Goal: Communication & Community: Answer question/provide support

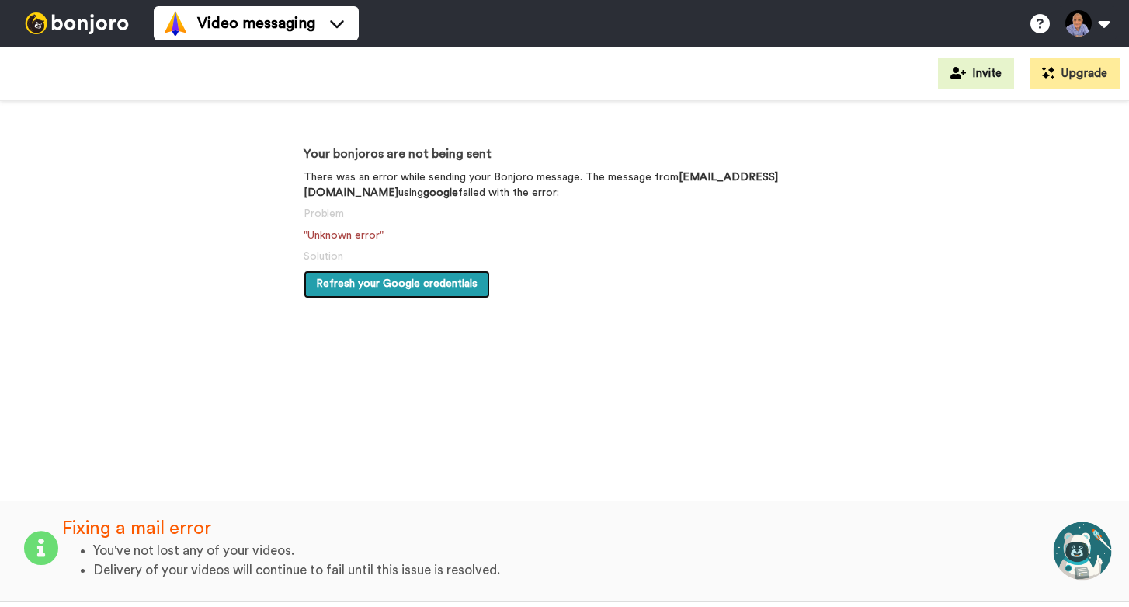
click at [402, 286] on span "Refresh your Google credentials" at bounding box center [397, 283] width 162 height 11
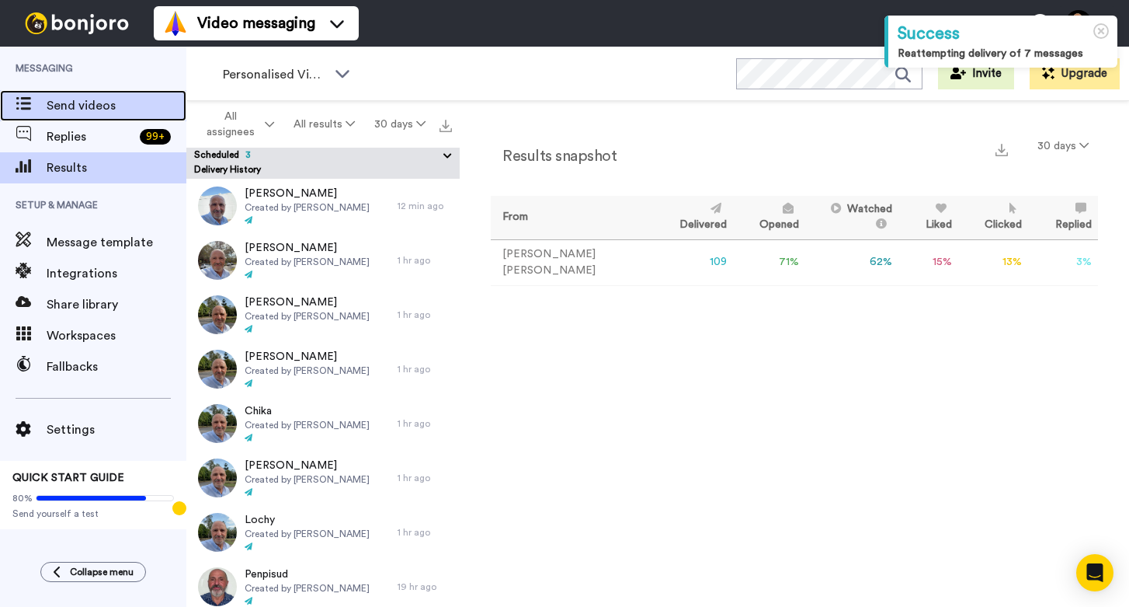
click at [92, 106] on span "Send videos" at bounding box center [117, 105] width 140 height 19
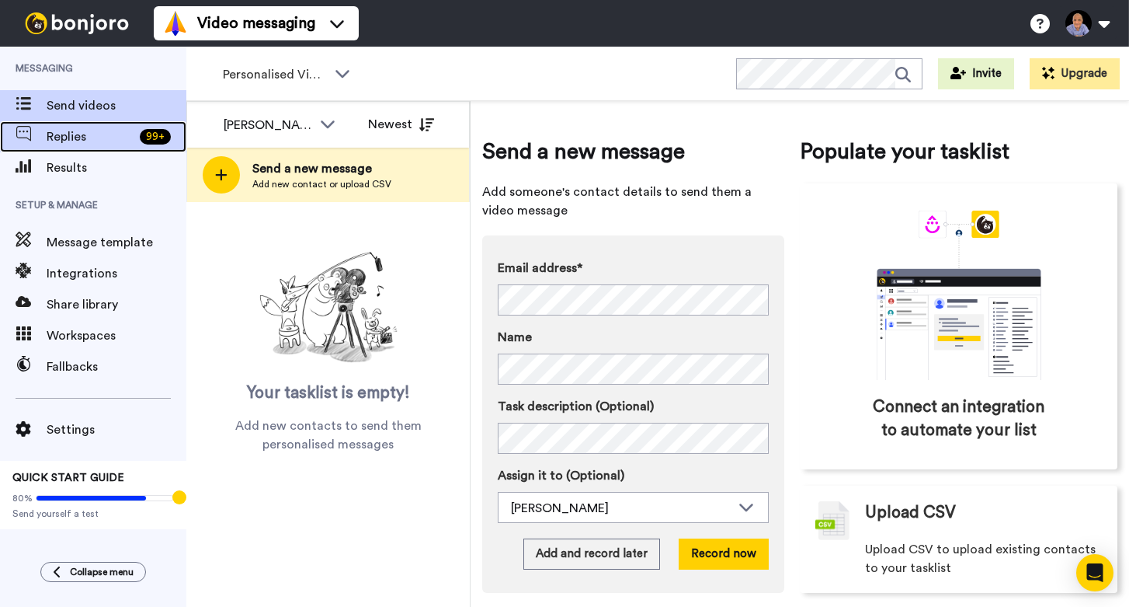
click at [70, 135] on span "Replies" at bounding box center [90, 136] width 87 height 19
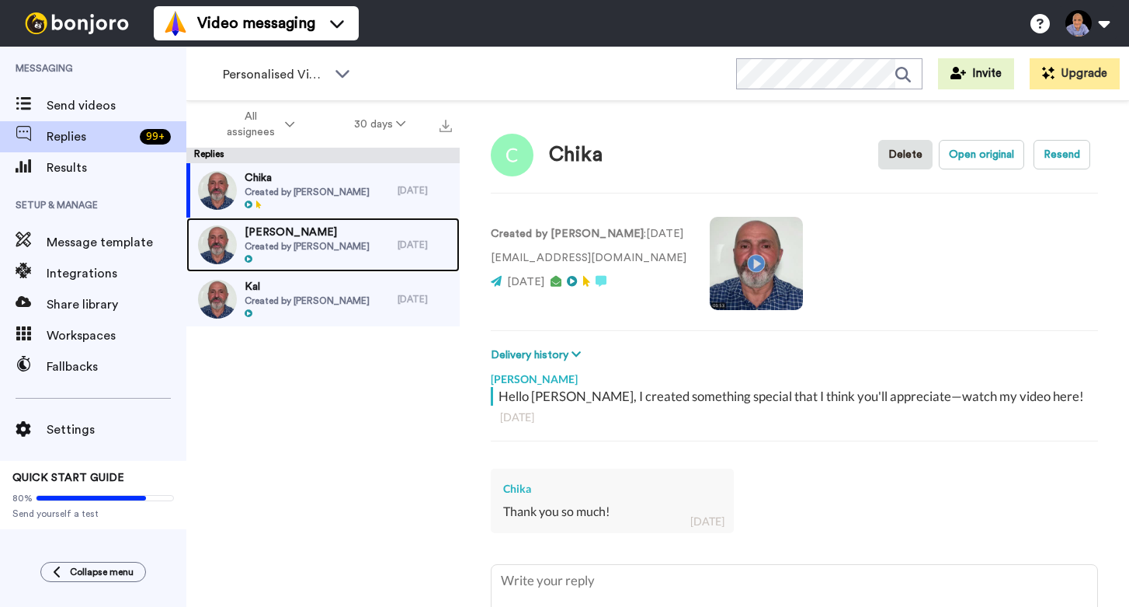
click at [291, 251] on span "Created by Wayne Mahmoud" at bounding box center [307, 246] width 125 height 12
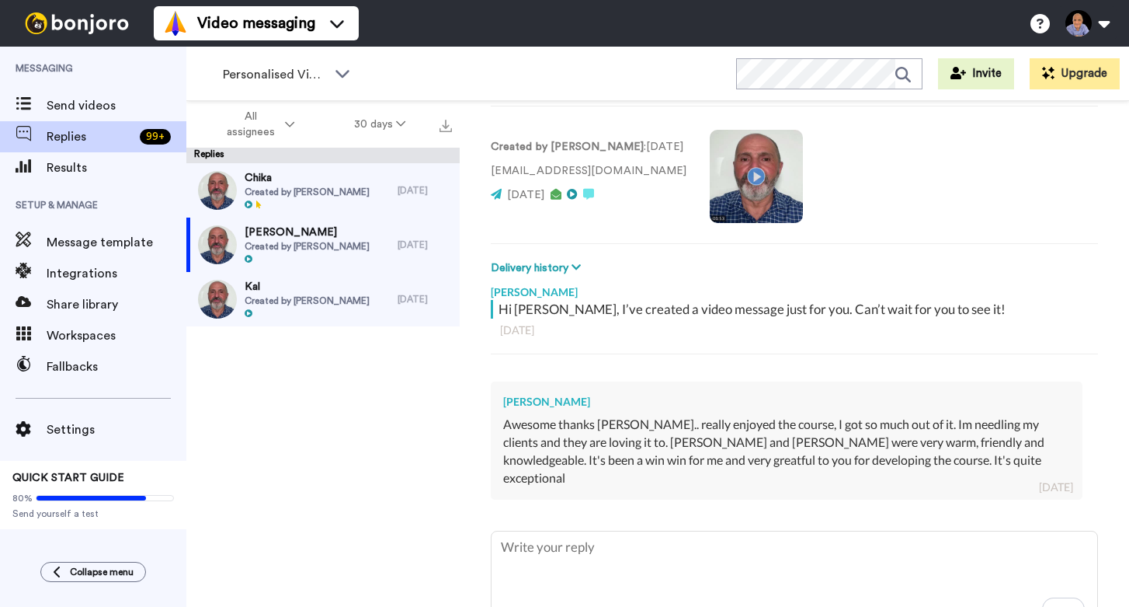
scroll to position [89, 0]
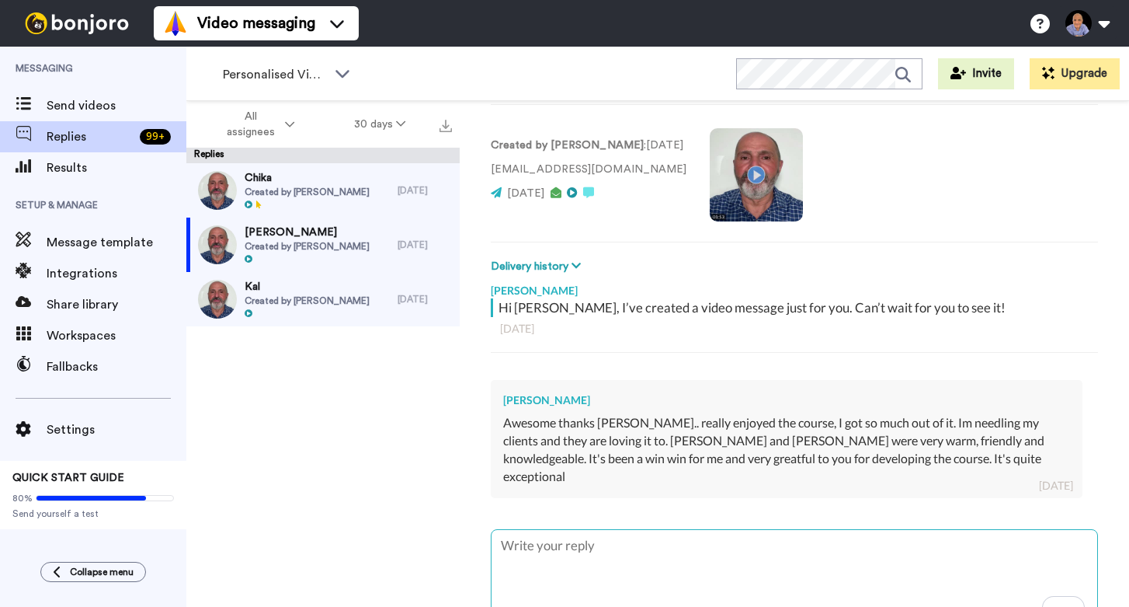
type textarea "x"
type textarea "T"
type textarea "x"
type textarea "Th"
type textarea "x"
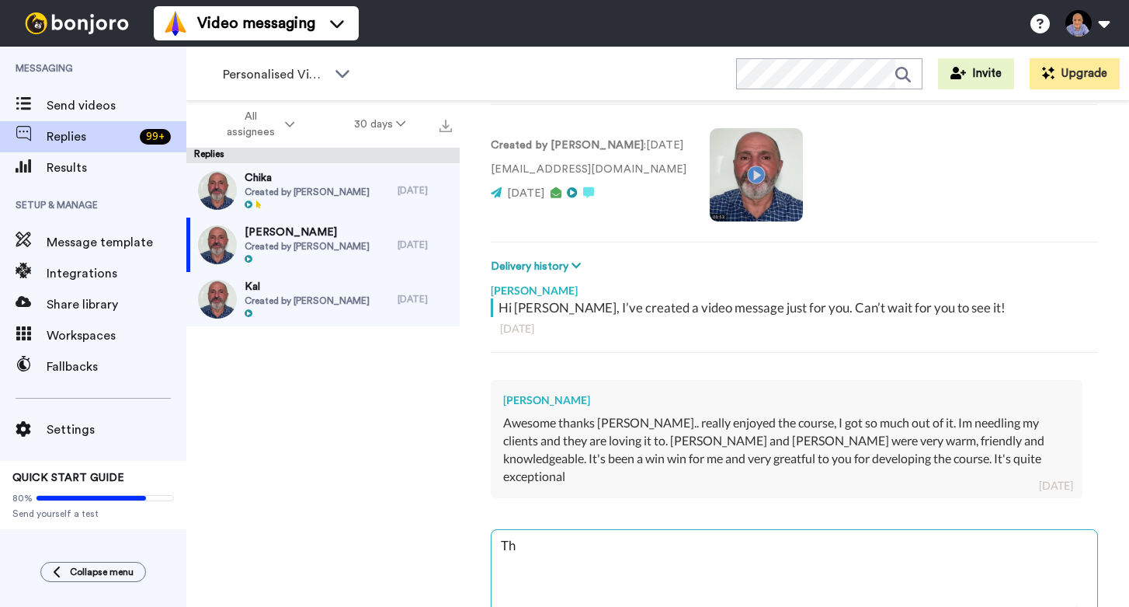
type textarea "Tha"
type textarea "x"
type textarea "That"
type textarea "x"
type textarea "That'"
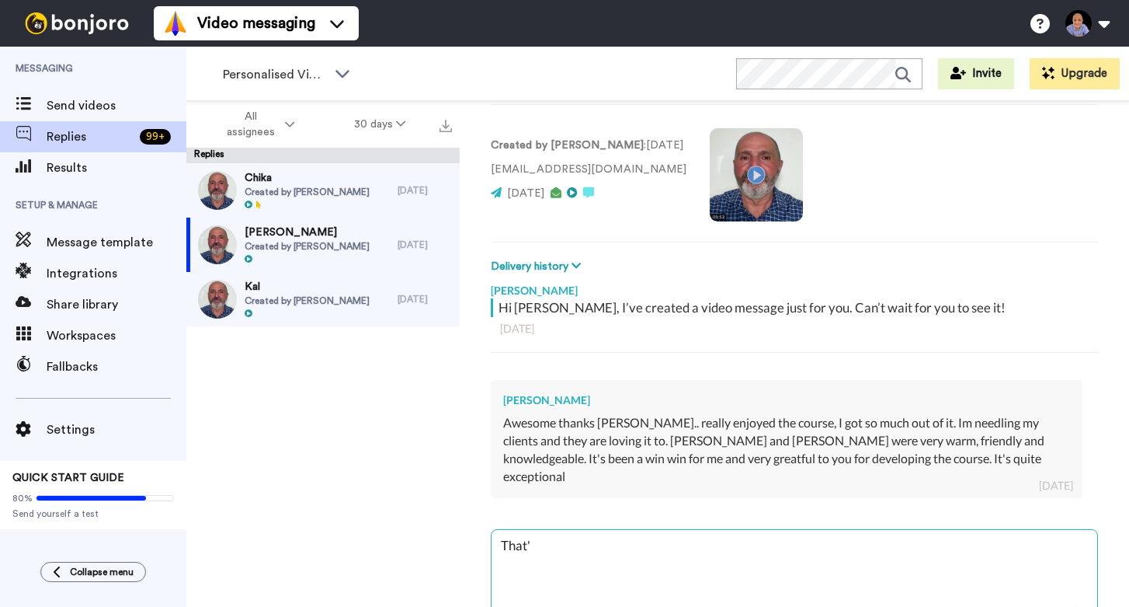
type textarea "x"
type textarea "That's"
type textarea "x"
type textarea "That's"
type textarea "x"
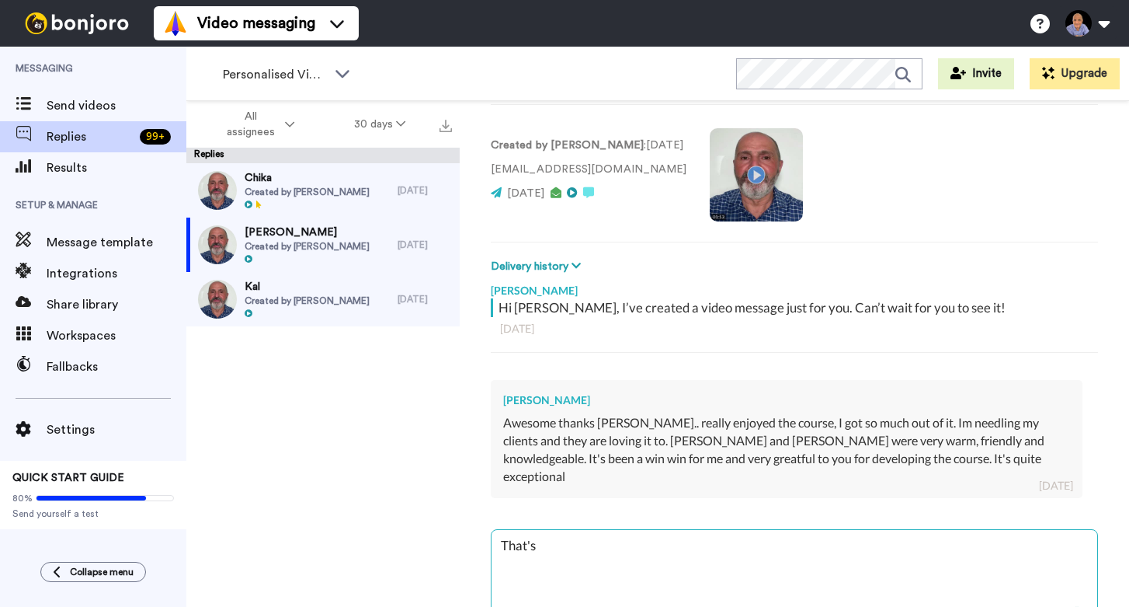
type textarea "That's g"
type textarea "x"
type textarea "That's gr"
type textarea "x"
type textarea "That's gre"
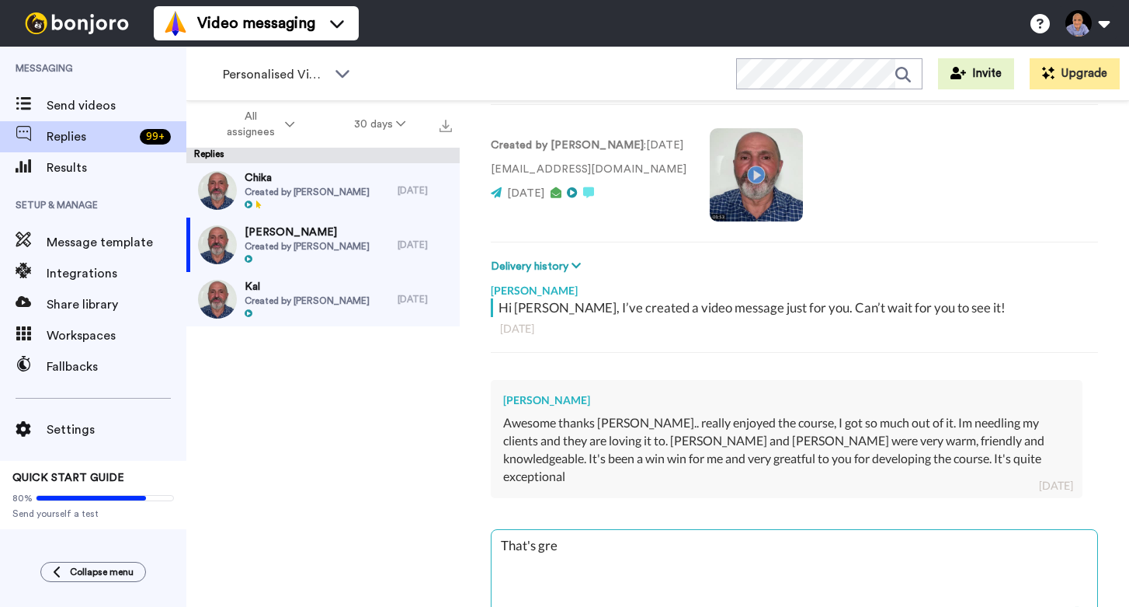
type textarea "x"
type textarea "That's grea"
type textarea "x"
type textarea "That's great"
type textarea "x"
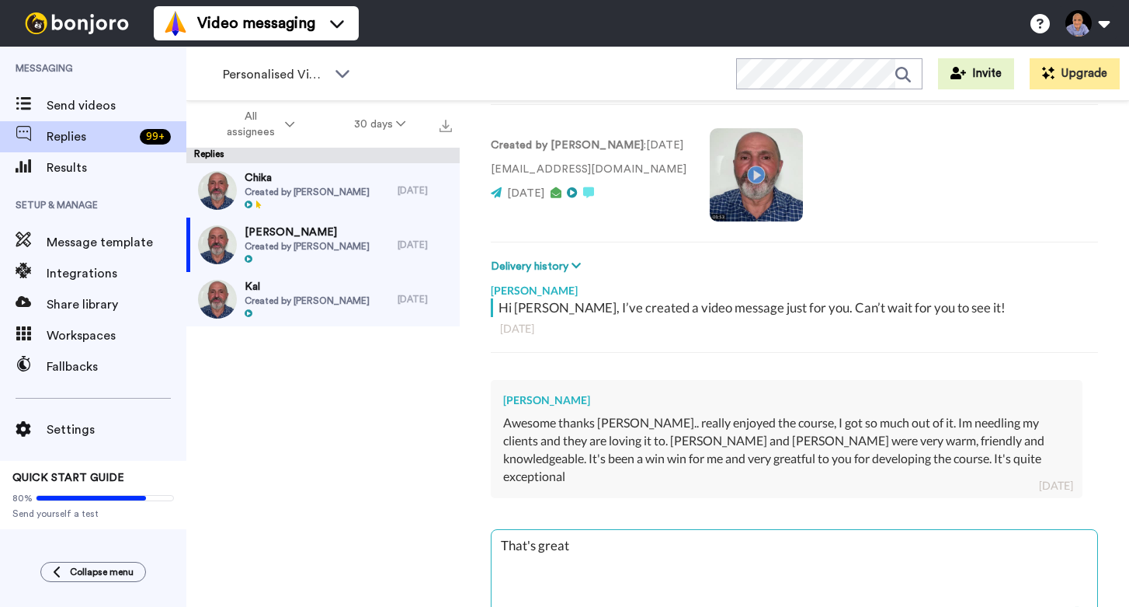
type textarea "That's great"
type textarea "x"
type textarea "That's great t"
type textarea "x"
type textarea "That's great to"
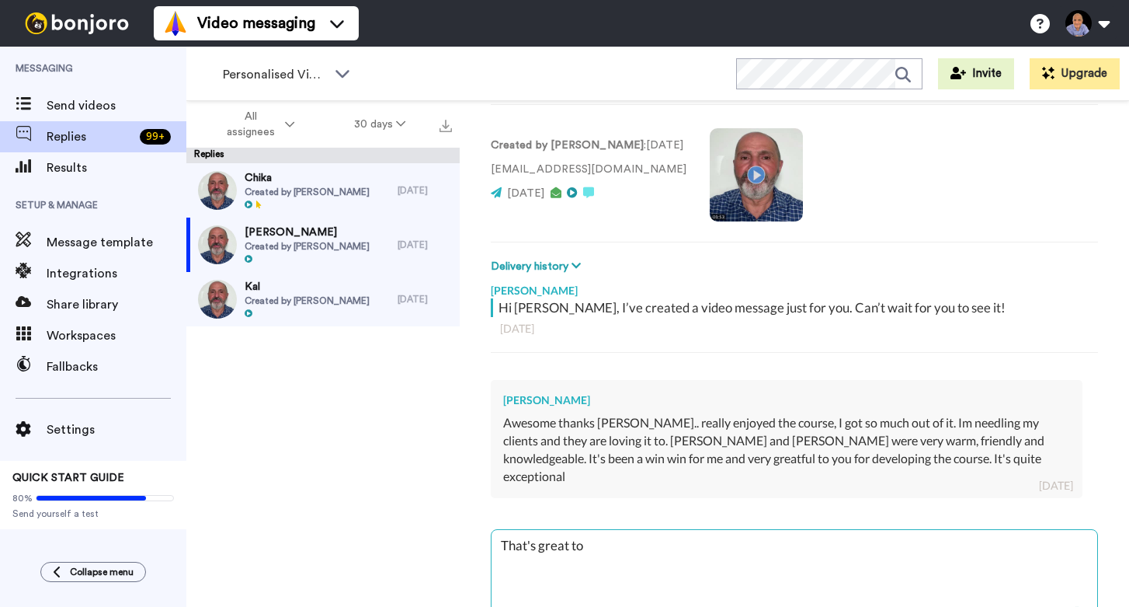
type textarea "x"
type textarea "That's great to"
type textarea "x"
type textarea "That's great to h"
type textarea "x"
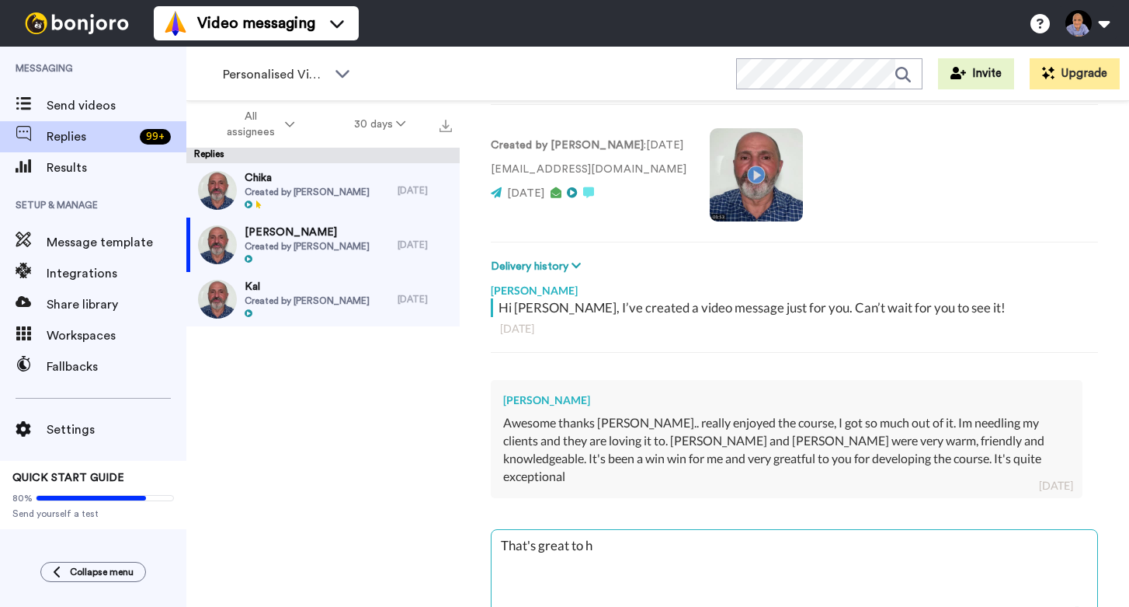
type textarea "That's great to he"
type textarea "x"
type textarea "That's great to hea"
type textarea "x"
type textarea "That's great to hear"
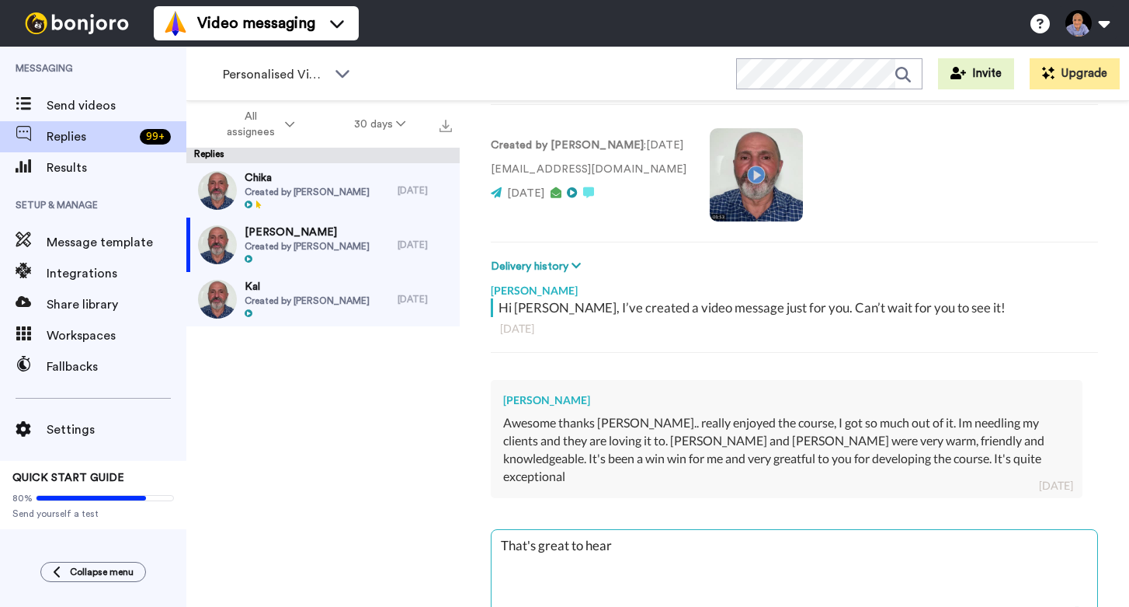
type textarea "x"
type textarea "That's great to hear,"
type textarea "x"
type textarea "That's great to hear,"
type textarea "x"
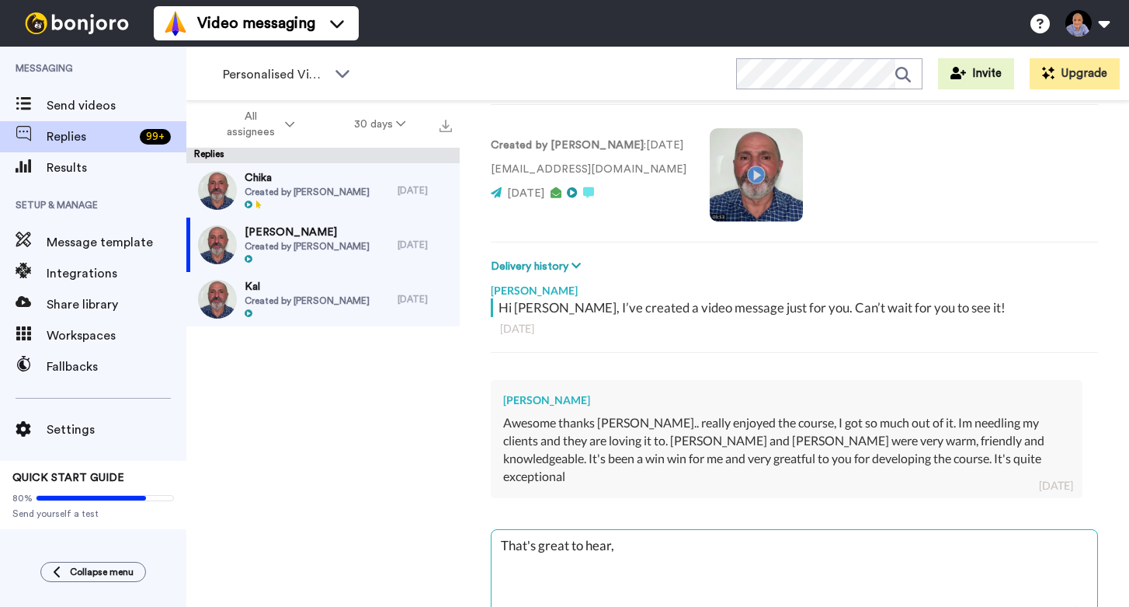
type textarea "That's great to hear, T"
type textarea "x"
type textarea "That's great to hear, Tr"
type textarea "x"
type textarea "That's great to hear, Tra"
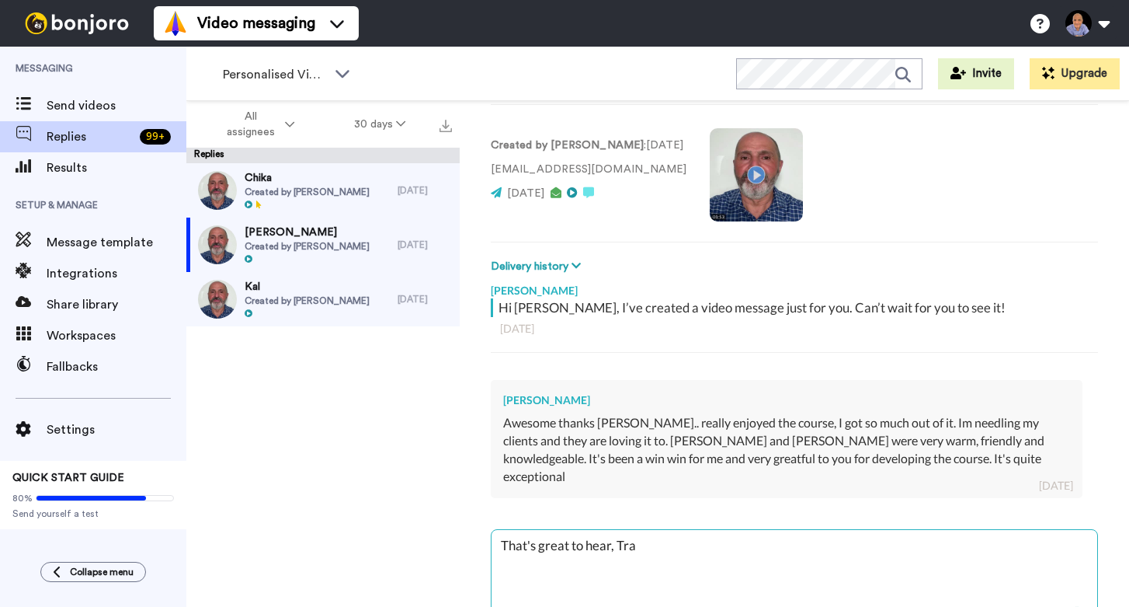
type textarea "x"
type textarea "That's great to hear, Trac"
type textarea "x"
type textarea "That's great to hear, Trace"
type textarea "x"
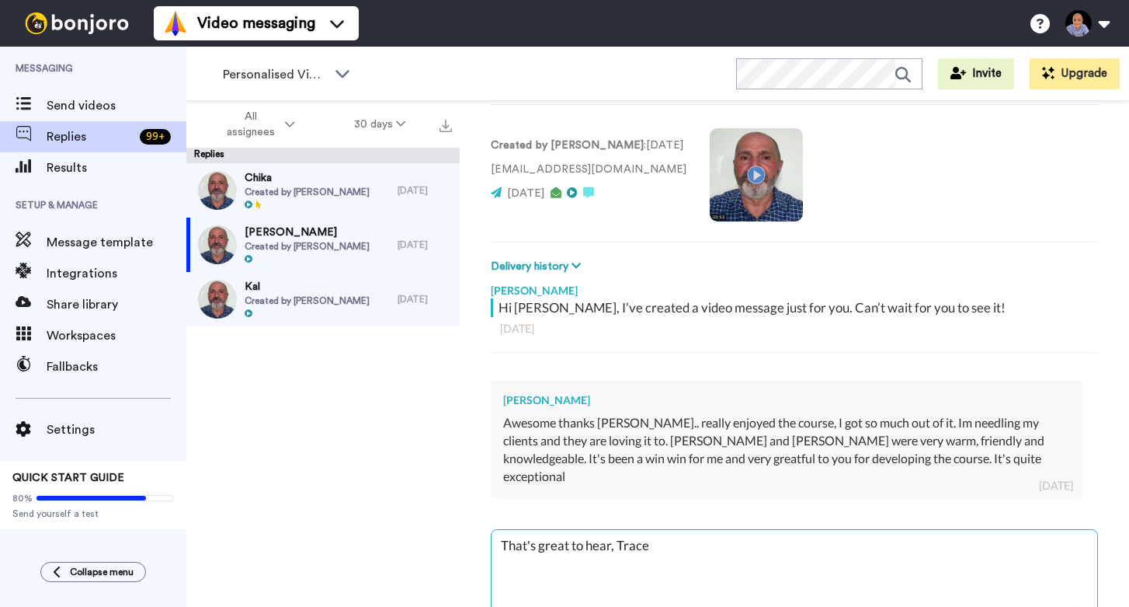
type textarea "That's great to hear, Tracey"
type textarea "x"
type textarea "That's great to hear, Tracey."
type textarea "x"
type textarea "That's great to hear, Tracey."
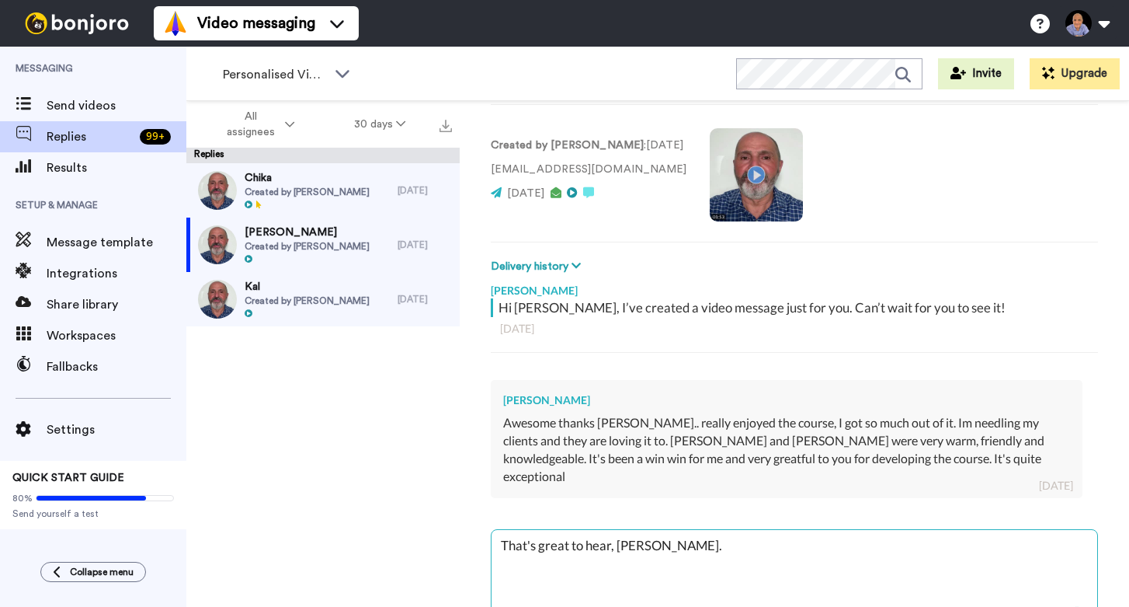
type textarea "x"
type textarea "That's great to hear, Tracey. T"
type textarea "x"
type textarea "That's great to hear, Tracey. Th"
type textarea "x"
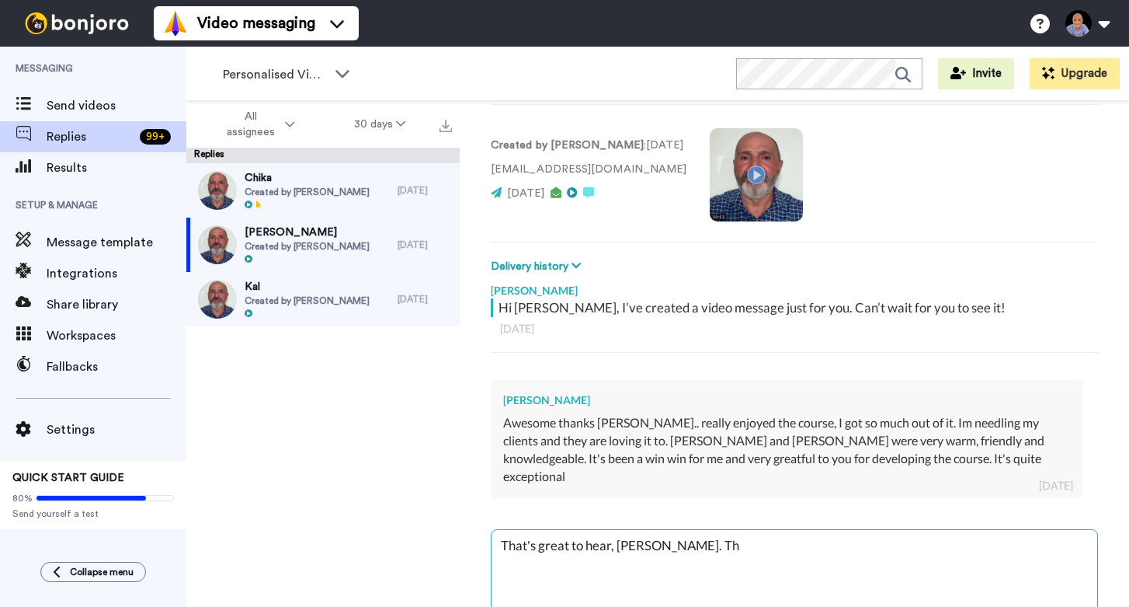
type textarea "That's great to hear, Tracey. Tha"
type textarea "x"
type textarea "That's great to hear, Tracey. Than"
type textarea "x"
type textarea "That's great to hear, Tracey. Thank"
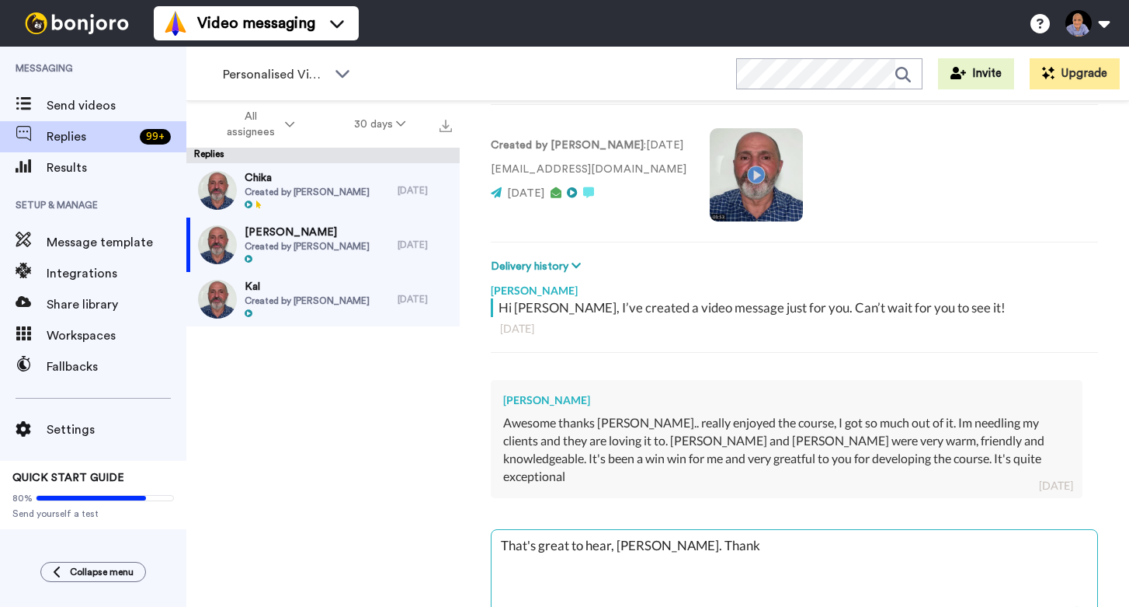
type textarea "x"
type textarea "That's great to hear, Tracey. Thank"
type textarea "x"
type textarea "That's great to hear, Tracey. Thank y"
type textarea "x"
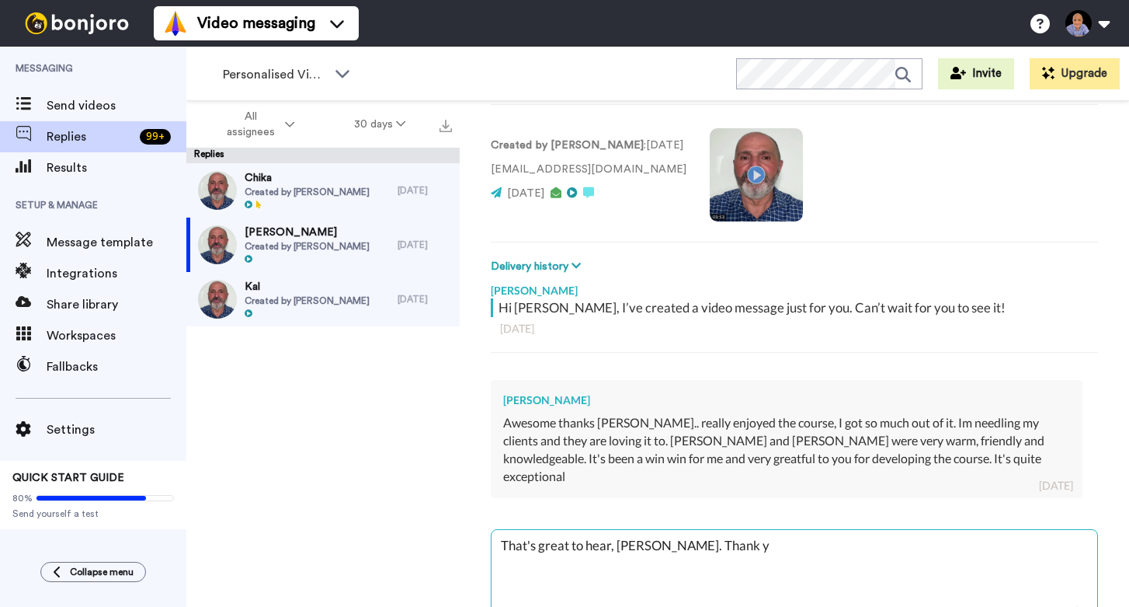
type textarea "That's great to hear, Tracey. Thank yo"
type textarea "x"
type textarea "That's great to hear, Tracey. Thank you"
type textarea "x"
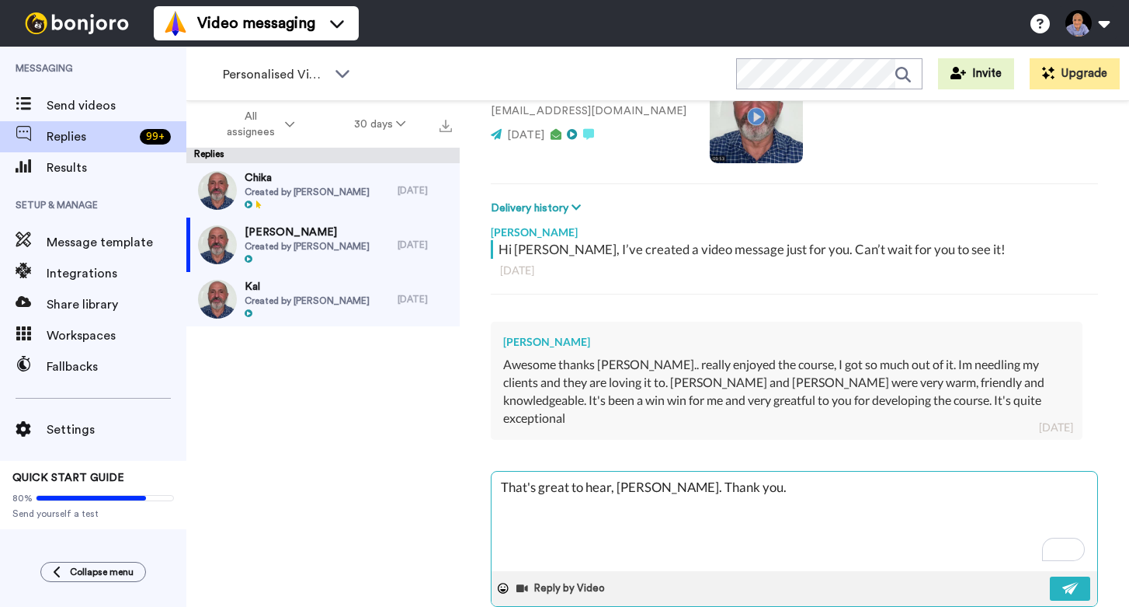
scroll to position [158, 0]
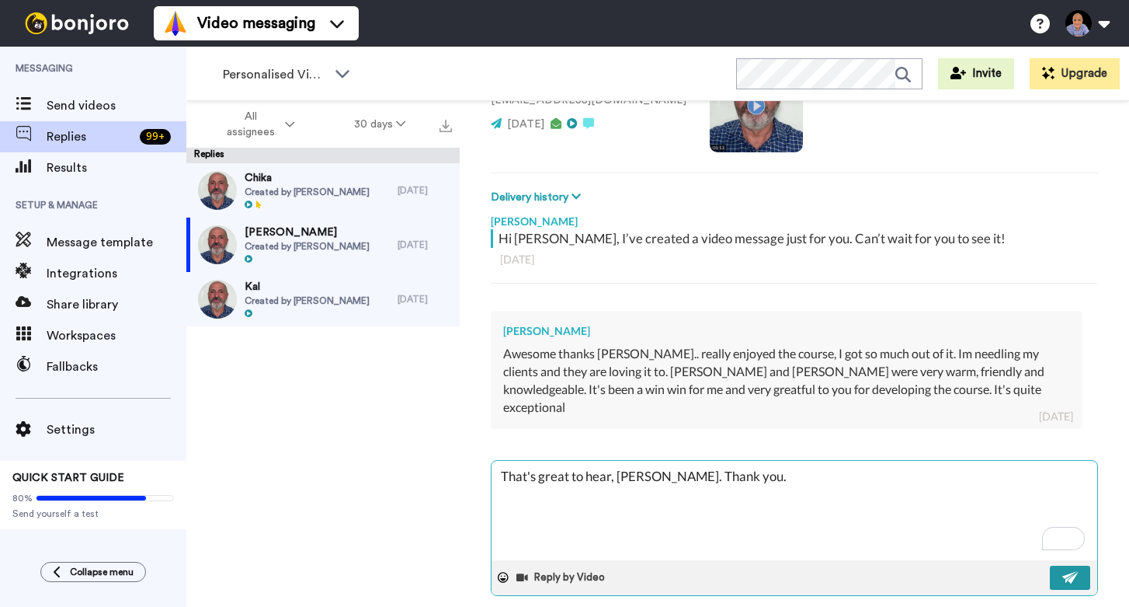
type textarea "That's great to hear, Tracey. Thank you."
click at [1076, 571] on img at bounding box center [1071, 577] width 17 height 12
type textarea "x"
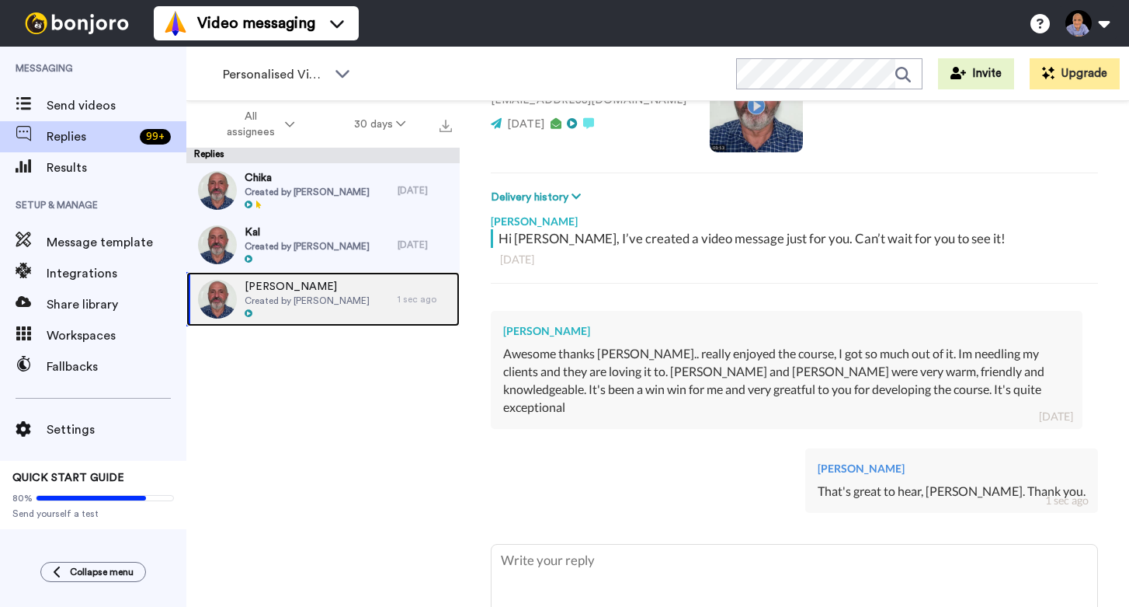
click at [290, 303] on span "Created by Wayne Mahmoud" at bounding box center [307, 300] width 125 height 12
click at [267, 291] on span "Tracey" at bounding box center [307, 287] width 125 height 16
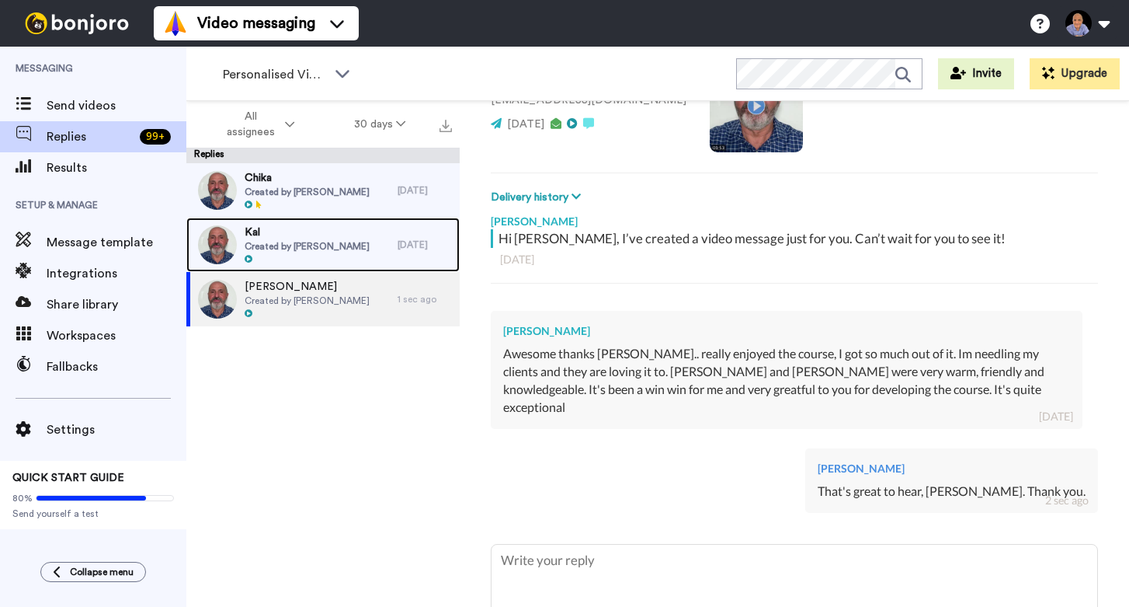
click at [313, 245] on span "Created by Wayne Mahmoud" at bounding box center [307, 246] width 125 height 12
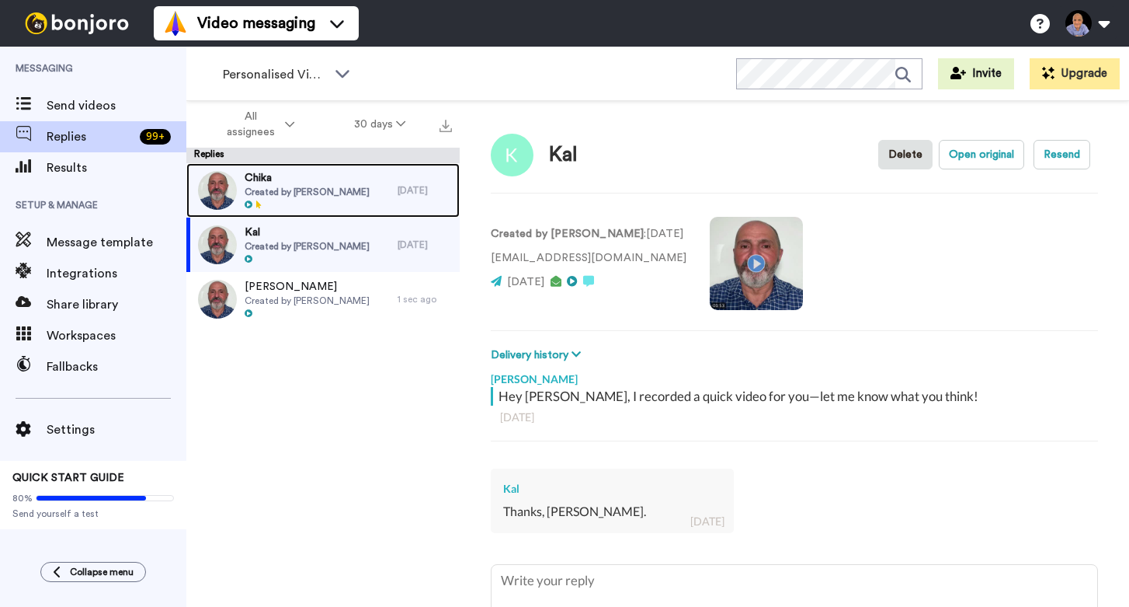
click at [291, 189] on span "Created by Wayne Mahmoud" at bounding box center [307, 192] width 125 height 12
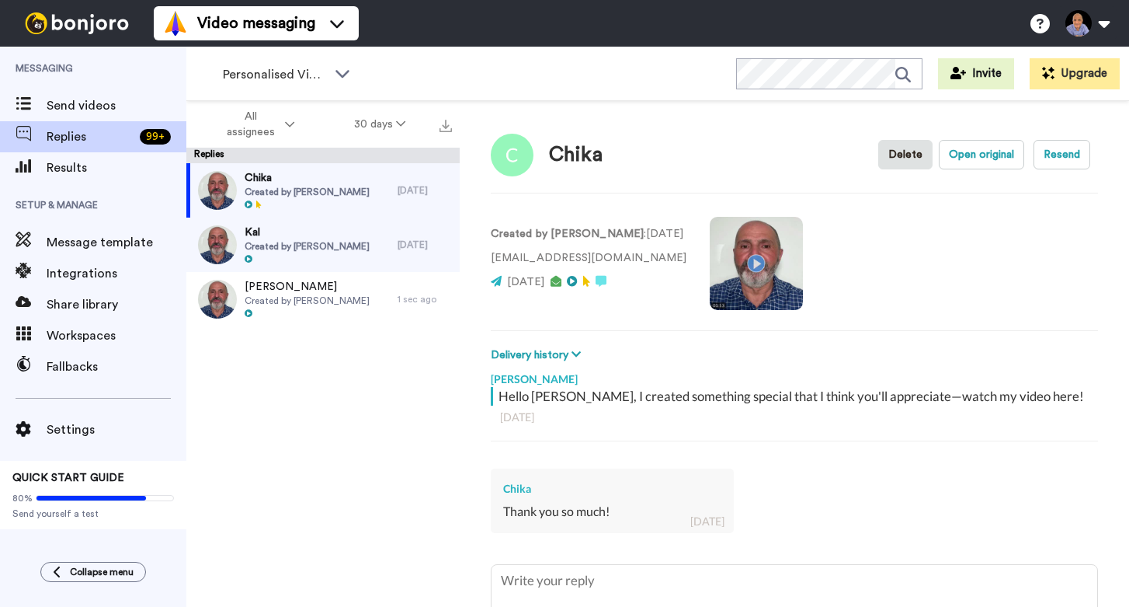
type textarea "x"
